Goal: Information Seeking & Learning: Learn about a topic

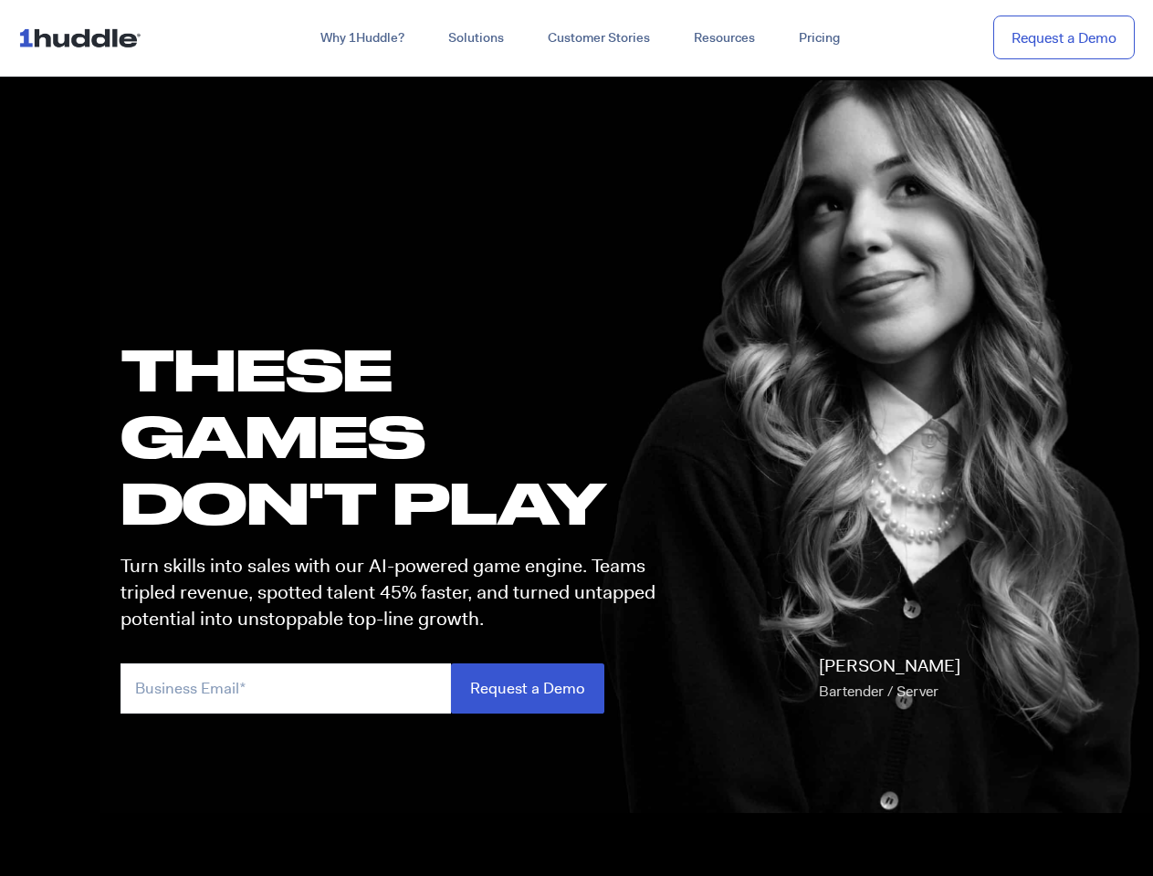
click at [576, 438] on h1 "these GAMES DON'T PLAY" at bounding box center [395, 436] width 551 height 201
click at [361, 38] on link "Why 1Huddle?" at bounding box center [362, 38] width 128 height 33
click at [475, 38] on link "Solutions" at bounding box center [475, 38] width 99 height 33
click at [723, 38] on link "Resources" at bounding box center [724, 38] width 105 height 33
click at [396, 688] on input "email" at bounding box center [285, 689] width 330 height 50
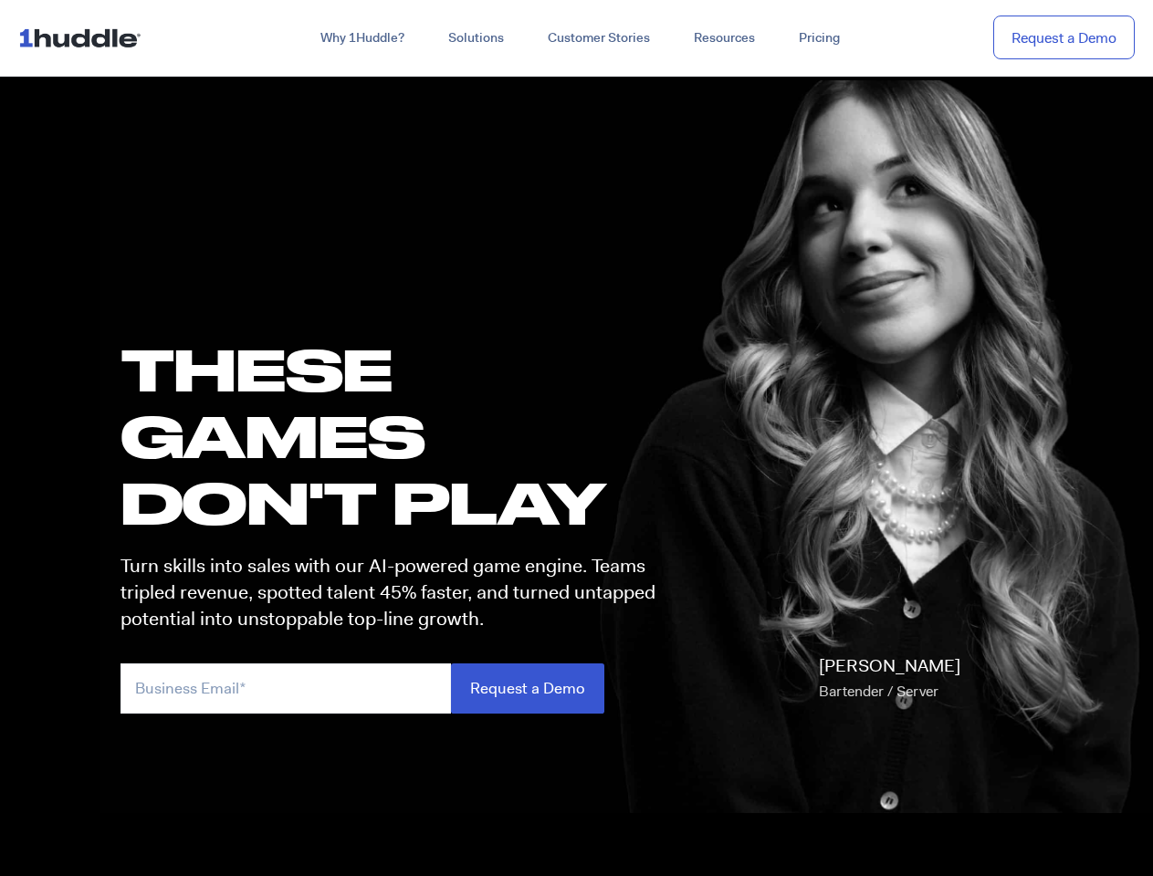
click at [527, 688] on input "Request a Demo" at bounding box center [527, 689] width 153 height 50
